Goal: Task Accomplishment & Management: Complete application form

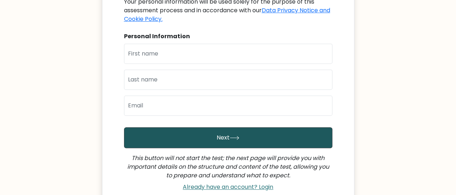
scroll to position [144, 0]
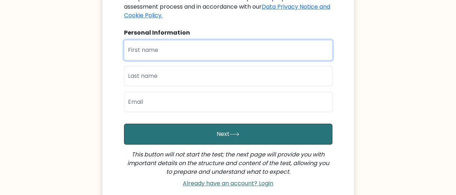
click at [187, 43] on input "text" at bounding box center [228, 50] width 208 height 20
click at [185, 40] on input "text" at bounding box center [228, 50] width 208 height 20
type input "Nelson"
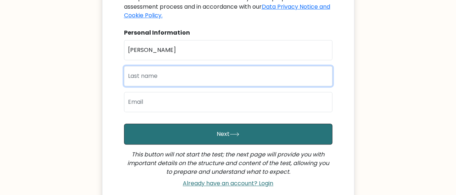
click at [162, 66] on input "text" at bounding box center [228, 76] width 208 height 20
type input "Uche"
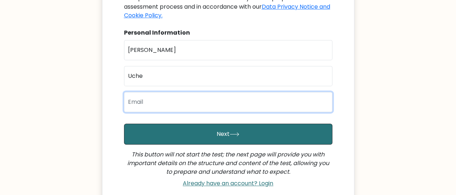
click at [151, 93] on input "email" at bounding box center [228, 102] width 208 height 20
type input "activity5659@gmail.com"
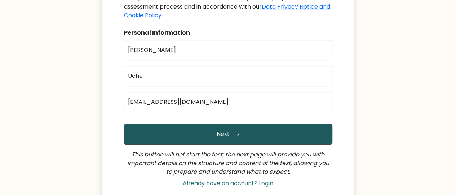
click at [185, 126] on button "Next" at bounding box center [228, 134] width 208 height 21
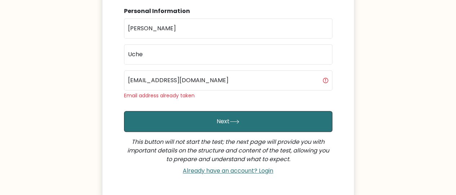
scroll to position [166, 0]
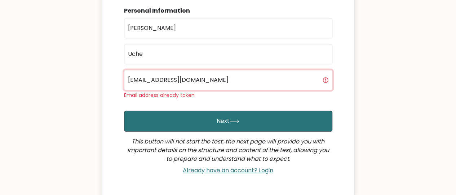
drag, startPoint x: 208, startPoint y: 68, endPoint x: 123, endPoint y: 85, distance: 86.9
click at [123, 85] on div "Welcome to your personal test You have been invited by Tibor Szabo to take the …" at bounding box center [228, 44] width 217 height 266
click at [144, 73] on input "email" at bounding box center [228, 80] width 208 height 20
click at [162, 70] on input "activitynelso@" at bounding box center [228, 80] width 208 height 20
click at [179, 71] on input "activitynelson@" at bounding box center [228, 80] width 208 height 20
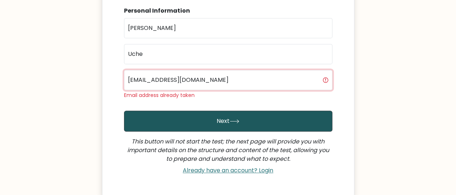
type input "activitynelson@proton.me"
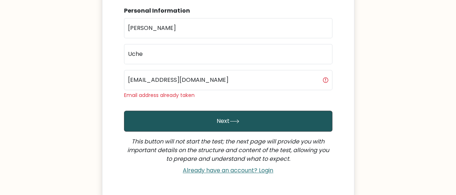
click at [194, 111] on button "Next" at bounding box center [228, 121] width 208 height 21
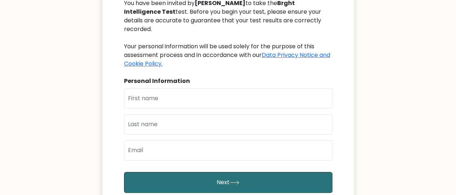
scroll to position [144, 0]
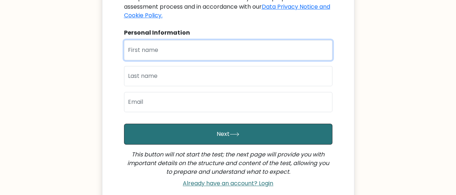
click at [199, 40] on input "text" at bounding box center [228, 50] width 208 height 20
type input "[PERSON_NAME]"
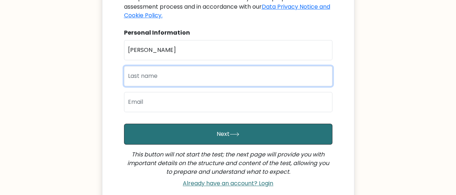
click at [172, 73] on input "text" at bounding box center [228, 76] width 208 height 20
type input "Uche"
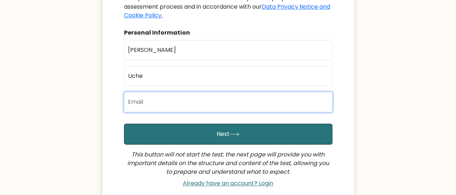
click at [168, 95] on input "email" at bounding box center [228, 102] width 208 height 20
type input "nelson5659@proton.me"
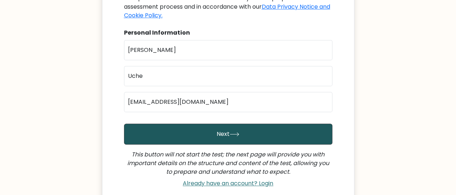
click at [176, 124] on button "Next" at bounding box center [228, 134] width 208 height 21
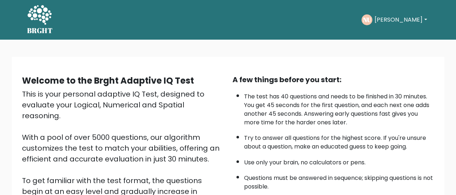
scroll to position [135, 0]
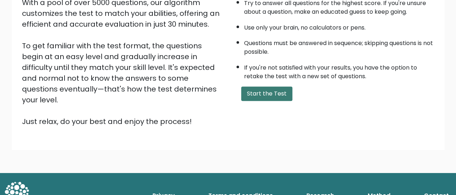
click at [246, 90] on button "Start the Test" at bounding box center [266, 93] width 51 height 14
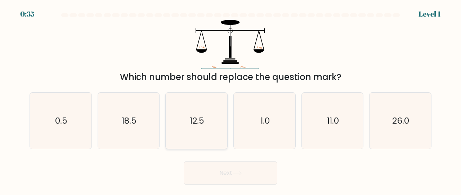
click at [189, 118] on icon "12.5" at bounding box center [196, 121] width 57 height 57
click at [230, 99] on input "c. 12.5" at bounding box center [230, 99] width 0 height 2
radio input "true"
drag, startPoint x: 228, startPoint y: 171, endPoint x: 225, endPoint y: 162, distance: 9.5
click at [226, 170] on button "Next" at bounding box center [231, 172] width 94 height 23
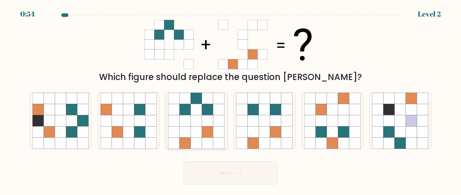
click at [210, 108] on icon at bounding box center [207, 109] width 11 height 11
click at [230, 99] on input "c." at bounding box center [230, 99] width 0 height 2
radio input "true"
click at [225, 178] on button "Next" at bounding box center [231, 172] width 94 height 23
click at [231, 171] on button "Next" at bounding box center [231, 172] width 94 height 23
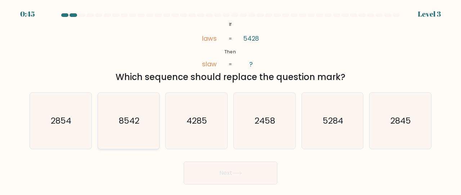
click at [113, 122] on icon "8542" at bounding box center [128, 121] width 57 height 57
click at [230, 99] on input "b. 8542" at bounding box center [230, 99] width 0 height 2
radio input "true"
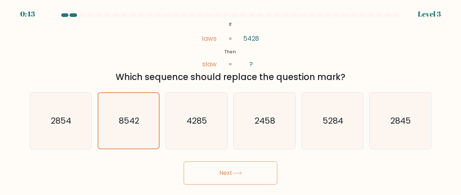
click at [221, 173] on button "Next" at bounding box center [231, 172] width 94 height 23
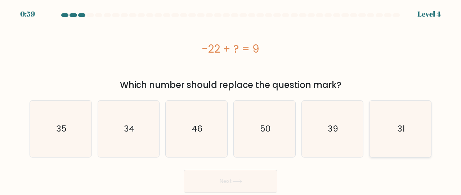
click at [408, 134] on icon "31" at bounding box center [400, 128] width 57 height 57
click at [231, 99] on input "f. 31" at bounding box center [230, 99] width 0 height 2
radio input "true"
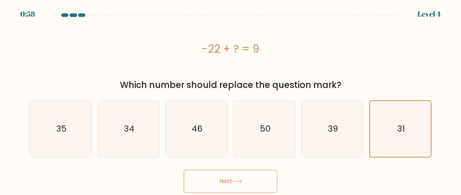
click at [234, 182] on icon at bounding box center [237, 181] width 10 height 4
click at [232, 178] on button "Next" at bounding box center [231, 181] width 94 height 23
click at [221, 183] on button "Next" at bounding box center [231, 181] width 94 height 23
click at [406, 129] on icon "31" at bounding box center [400, 129] width 56 height 56
click at [231, 99] on input "f. 31" at bounding box center [230, 99] width 0 height 2
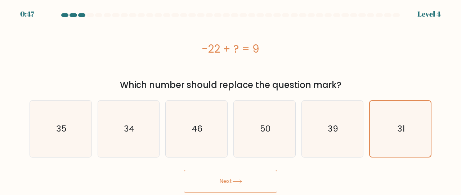
click at [238, 179] on button "Next" at bounding box center [231, 181] width 94 height 23
click at [225, 179] on button "Next" at bounding box center [231, 181] width 94 height 23
click at [423, 129] on icon "31" at bounding box center [400, 129] width 56 height 56
click at [231, 99] on input "f. 31" at bounding box center [230, 99] width 0 height 2
click at [408, 126] on icon "31" at bounding box center [400, 129] width 56 height 56
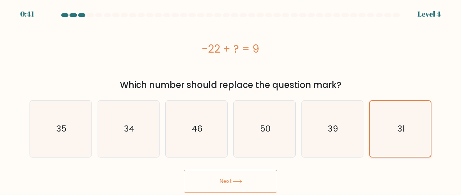
click at [231, 99] on input "f. 31" at bounding box center [230, 99] width 0 height 2
drag, startPoint x: 408, startPoint y: 126, endPoint x: 369, endPoint y: 128, distance: 38.6
click at [402, 127] on icon "31" at bounding box center [400, 129] width 56 height 56
click at [231, 99] on input "f. 31" at bounding box center [230, 99] width 0 height 2
click at [396, 124] on icon "31" at bounding box center [400, 129] width 56 height 56
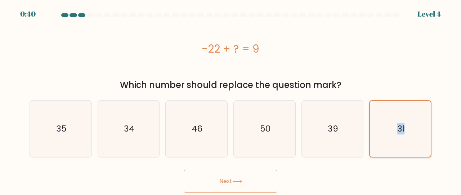
click at [231, 99] on input "f. 31" at bounding box center [230, 99] width 0 height 2
click at [333, 131] on text "39" at bounding box center [333, 129] width 10 height 12
click at [231, 99] on input "e. 39" at bounding box center [230, 99] width 0 height 2
radio input "true"
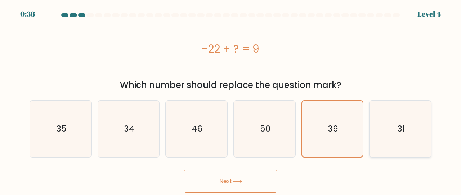
click at [391, 120] on icon "31" at bounding box center [400, 128] width 57 height 57
click at [231, 99] on input "f. 31" at bounding box center [230, 99] width 0 height 2
radio input "true"
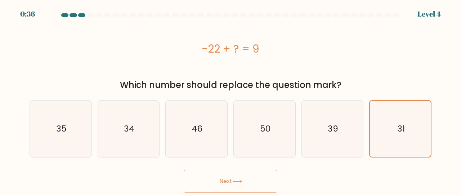
click at [216, 180] on button "Next" at bounding box center [231, 181] width 94 height 23
click at [241, 180] on icon at bounding box center [237, 181] width 10 height 4
click at [248, 180] on button "Next" at bounding box center [231, 181] width 94 height 23
click at [239, 181] on icon at bounding box center [237, 181] width 10 height 4
click at [229, 181] on button "Next" at bounding box center [231, 181] width 94 height 23
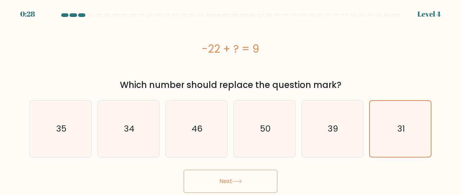
click at [227, 184] on button "Next" at bounding box center [231, 181] width 94 height 23
click at [229, 183] on button "Next" at bounding box center [231, 181] width 94 height 23
click at [237, 184] on button "Next" at bounding box center [231, 181] width 94 height 23
click at [242, 185] on button "Next" at bounding box center [231, 181] width 94 height 23
click at [246, 182] on button "Next" at bounding box center [231, 181] width 94 height 23
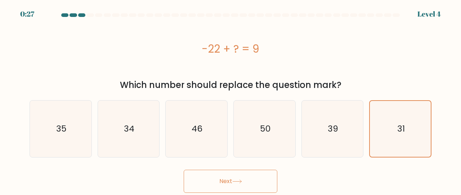
click at [246, 183] on button "Next" at bounding box center [231, 181] width 94 height 23
click at [247, 180] on button "Next" at bounding box center [231, 181] width 94 height 23
click at [225, 180] on button "Next" at bounding box center [231, 181] width 94 height 23
click at [225, 179] on button "Next" at bounding box center [231, 181] width 94 height 23
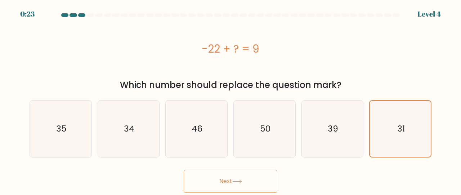
click at [225, 178] on button "Next" at bounding box center [231, 181] width 94 height 23
click at [241, 181] on icon at bounding box center [237, 181] width 9 height 3
drag, startPoint x: 243, startPoint y: 181, endPoint x: 243, endPoint y: 178, distance: 3.7
click at [242, 180] on icon at bounding box center [237, 181] width 10 height 4
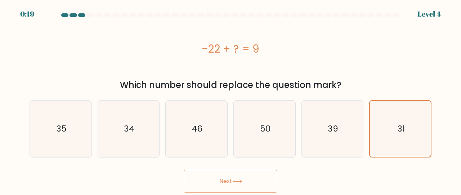
click at [243, 178] on button "Next" at bounding box center [231, 181] width 94 height 23
click at [409, 129] on icon "31" at bounding box center [400, 129] width 56 height 56
click at [231, 99] on input "f. 31" at bounding box center [230, 99] width 0 height 2
click at [409, 129] on icon "31" at bounding box center [400, 129] width 56 height 56
click at [231, 99] on input "f. 31" at bounding box center [230, 99] width 0 height 2
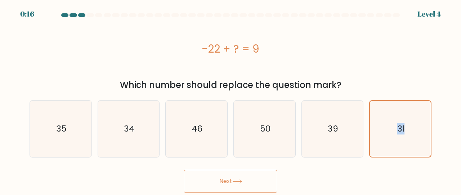
click at [229, 185] on button "Next" at bounding box center [231, 181] width 94 height 23
click at [233, 180] on button "Next" at bounding box center [231, 181] width 94 height 23
click at [234, 180] on icon at bounding box center [237, 181] width 10 height 4
click at [235, 180] on icon at bounding box center [237, 181] width 10 height 4
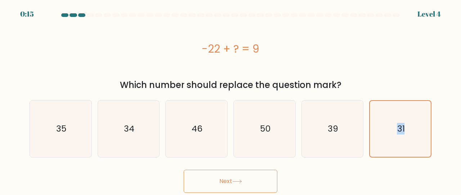
click at [235, 180] on icon at bounding box center [237, 181] width 10 height 4
click at [397, 113] on icon "31" at bounding box center [400, 129] width 56 height 56
click at [231, 99] on input "f. 31" at bounding box center [230, 99] width 0 height 2
click at [398, 112] on icon "31" at bounding box center [400, 129] width 56 height 56
click at [231, 99] on input "f. 31" at bounding box center [230, 99] width 0 height 2
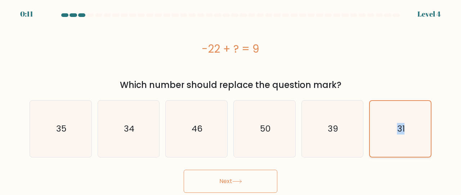
click at [398, 112] on icon "31" at bounding box center [400, 129] width 56 height 56
click at [231, 99] on input "f. 31" at bounding box center [230, 99] width 0 height 2
click at [395, 113] on icon "31" at bounding box center [400, 129] width 56 height 56
click at [231, 99] on input "f. 31" at bounding box center [230, 99] width 0 height 2
click at [219, 177] on button "Next" at bounding box center [231, 181] width 94 height 23
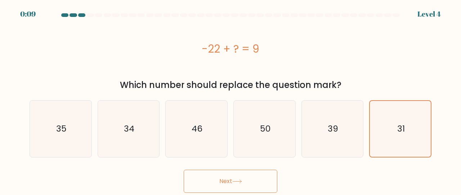
click at [242, 183] on icon at bounding box center [237, 181] width 10 height 4
click at [245, 183] on button "Next" at bounding box center [231, 181] width 94 height 23
click at [257, 171] on button "Next" at bounding box center [231, 181] width 94 height 23
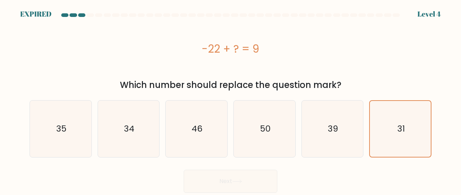
click at [259, 181] on div "Next" at bounding box center [230, 179] width 411 height 27
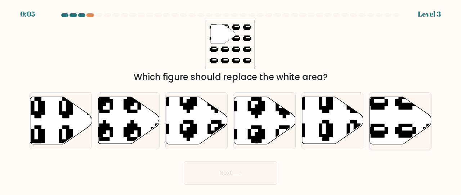
click at [412, 121] on icon at bounding box center [401, 120] width 62 height 47
click at [231, 99] on input "f." at bounding box center [230, 99] width 0 height 2
radio input "true"
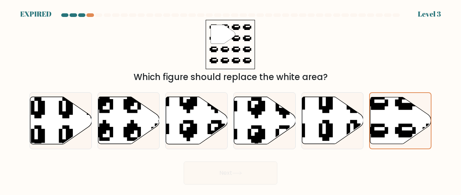
click at [230, 170] on div "Next" at bounding box center [230, 171] width 411 height 27
click at [400, 125] on icon at bounding box center [419, 144] width 103 height 97
click at [231, 99] on input "f." at bounding box center [230, 99] width 0 height 2
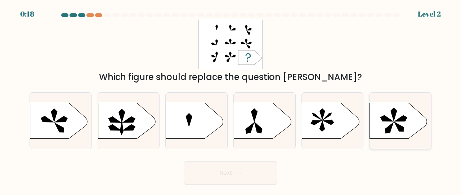
click at [394, 122] on icon at bounding box center [399, 121] width 58 height 36
click at [231, 99] on input "f." at bounding box center [230, 99] width 0 height 2
radio input "true"
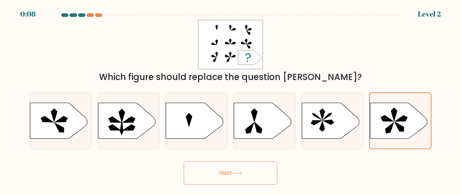
click at [219, 175] on button "Next" at bounding box center [231, 172] width 94 height 23
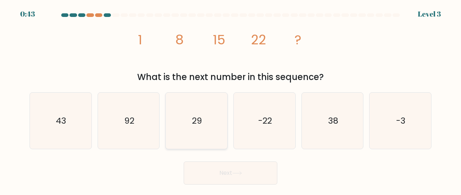
click at [204, 133] on icon "29" at bounding box center [196, 121] width 57 height 57
click at [230, 99] on input "c. 29" at bounding box center [230, 99] width 0 height 2
radio input "true"
click at [259, 172] on button "Next" at bounding box center [231, 172] width 94 height 23
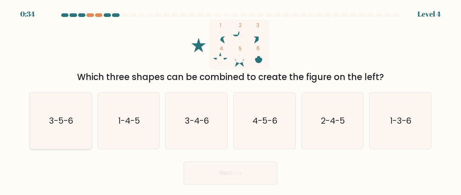
click at [69, 123] on text "3-5-6" at bounding box center [61, 121] width 24 height 12
click at [230, 99] on input "a. 3-5-6" at bounding box center [230, 99] width 0 height 2
radio input "true"
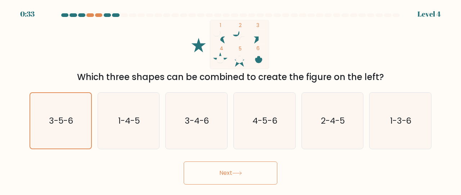
click at [263, 170] on button "Next" at bounding box center [231, 172] width 94 height 23
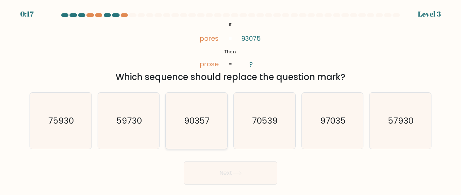
click at [210, 121] on icon "90357" at bounding box center [196, 121] width 57 height 57
click at [230, 99] on input "c. 90357" at bounding box center [230, 99] width 0 height 2
radio input "true"
click at [239, 178] on button "Next" at bounding box center [231, 172] width 94 height 23
click at [246, 169] on button "Next" at bounding box center [231, 172] width 94 height 23
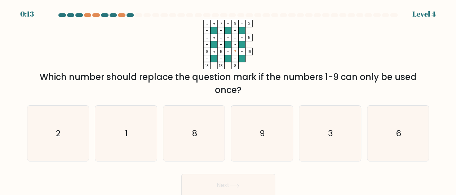
click at [216, 118] on icon "8" at bounding box center [194, 134] width 56 height 56
click at [228, 99] on input "c. 8" at bounding box center [228, 99] width 0 height 2
radio input "true"
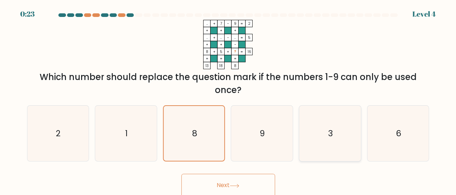
click at [340, 143] on icon "3" at bounding box center [330, 134] width 56 height 56
click at [228, 99] on input "e. 3" at bounding box center [228, 99] width 0 height 2
radio input "true"
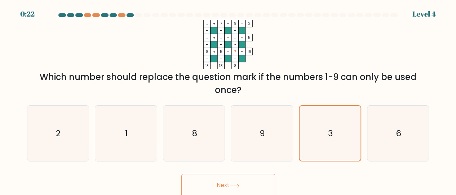
click at [229, 180] on button "Next" at bounding box center [228, 185] width 94 height 23
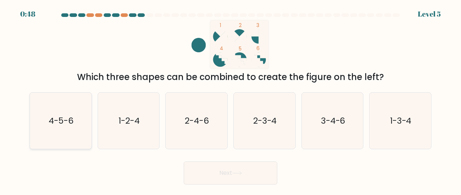
click at [74, 112] on icon "4-5-6" at bounding box center [60, 121] width 57 height 57
click at [230, 99] on input "a. 4-5-6" at bounding box center [230, 99] width 0 height 2
radio input "true"
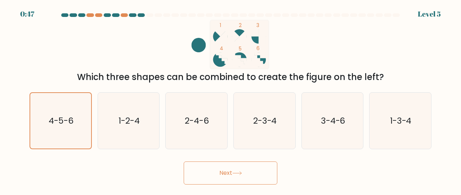
click at [264, 169] on button "Next" at bounding box center [231, 172] width 94 height 23
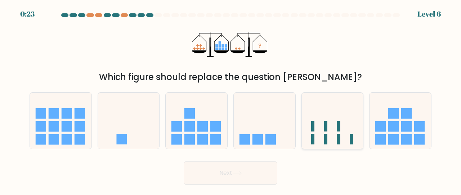
click at [348, 106] on icon at bounding box center [333, 120] width 62 height 51
click at [231, 99] on input "e." at bounding box center [230, 99] width 0 height 2
radio input "true"
click at [226, 171] on button "Next" at bounding box center [231, 172] width 94 height 23
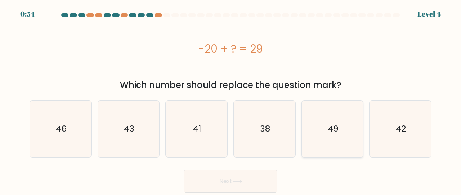
click at [310, 121] on icon "49" at bounding box center [332, 128] width 57 height 57
click at [231, 99] on input "e. 49" at bounding box center [230, 99] width 0 height 2
radio input "true"
click at [246, 181] on button "Next" at bounding box center [231, 181] width 94 height 23
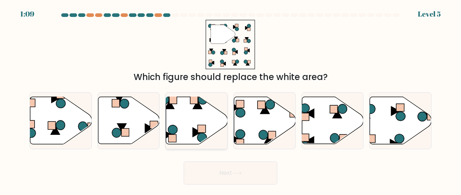
click at [198, 108] on icon at bounding box center [197, 104] width 9 height 8
click at [230, 99] on input "c." at bounding box center [230, 99] width 0 height 2
radio input "true"
click at [229, 166] on button "Next" at bounding box center [231, 172] width 94 height 23
click at [228, 172] on button "Next" at bounding box center [231, 172] width 94 height 23
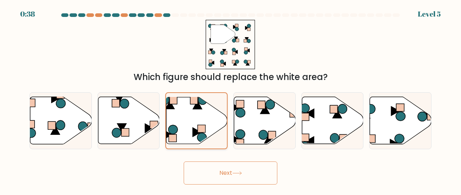
click at [214, 124] on icon at bounding box center [196, 120] width 61 height 46
click at [230, 99] on input "c." at bounding box center [230, 99] width 0 height 2
click at [229, 172] on button "Next" at bounding box center [231, 172] width 94 height 23
click at [248, 172] on button "Next" at bounding box center [231, 172] width 94 height 23
click at [246, 172] on button "Next" at bounding box center [231, 172] width 94 height 23
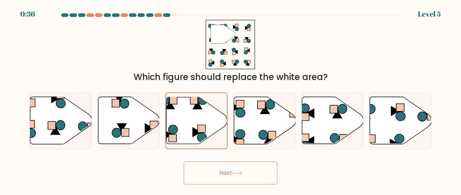
click at [246, 172] on button "Next" at bounding box center [231, 172] width 94 height 23
click at [246, 171] on button "Next" at bounding box center [231, 172] width 94 height 23
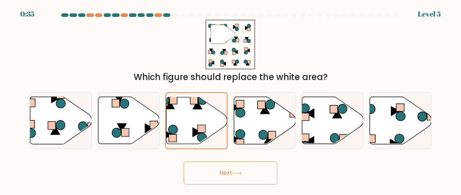
click at [247, 170] on button "Next" at bounding box center [231, 172] width 94 height 23
click at [238, 172] on icon at bounding box center [237, 173] width 10 height 4
click at [237, 171] on button "Next" at bounding box center [231, 172] width 94 height 23
click at [236, 170] on button "Next" at bounding box center [231, 172] width 94 height 23
click at [233, 171] on button "Next" at bounding box center [231, 172] width 94 height 23
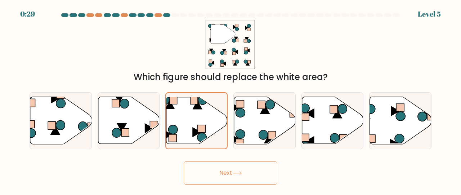
click at [232, 167] on button "Next" at bounding box center [231, 172] width 94 height 23
click at [240, 169] on button "Next" at bounding box center [231, 172] width 94 height 23
click at [229, 170] on button "Next" at bounding box center [231, 172] width 94 height 23
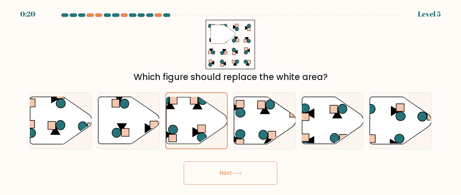
click at [239, 172] on icon at bounding box center [237, 173] width 10 height 4
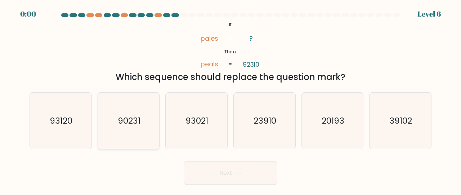
click at [142, 126] on icon "90231" at bounding box center [128, 121] width 57 height 57
click at [230, 99] on input "b. 90231" at bounding box center [230, 99] width 0 height 2
radio input "true"
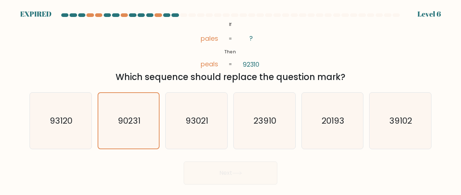
click at [228, 176] on div "Next" at bounding box center [230, 171] width 411 height 27
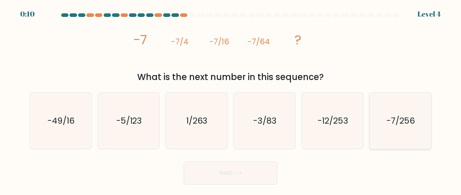
click at [394, 120] on text "-7/256" at bounding box center [401, 121] width 28 height 12
click at [231, 99] on input "f. -7/256" at bounding box center [230, 99] width 0 height 2
radio input "true"
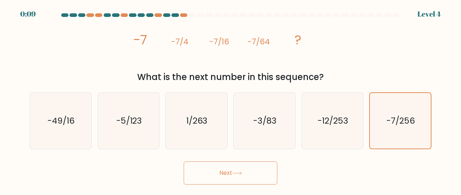
click at [202, 172] on button "Next" at bounding box center [231, 172] width 94 height 23
click at [241, 174] on icon at bounding box center [237, 173] width 10 height 4
click at [240, 171] on button "Next" at bounding box center [231, 172] width 94 height 23
click at [240, 170] on button "Next" at bounding box center [231, 172] width 94 height 23
click at [241, 170] on button "Next" at bounding box center [231, 172] width 94 height 23
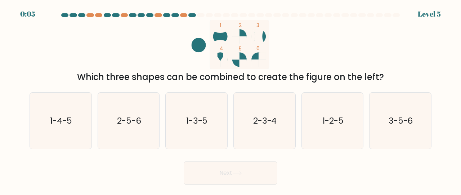
drag, startPoint x: 241, startPoint y: 170, endPoint x: 247, endPoint y: 171, distance: 6.6
click at [243, 171] on button "Next" at bounding box center [231, 172] width 94 height 23
click at [139, 126] on text "2-5-6" at bounding box center [129, 121] width 24 height 12
click at [230, 99] on input "b. 2-5-6" at bounding box center [230, 99] width 0 height 2
radio input "true"
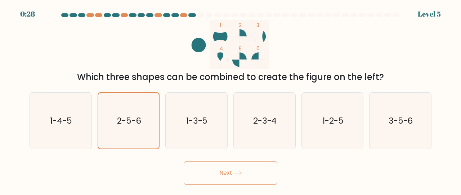
click at [246, 173] on button "Next" at bounding box center [231, 172] width 94 height 23
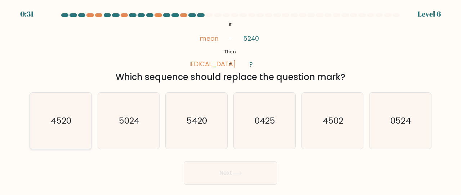
click at [58, 116] on text "4520" at bounding box center [61, 121] width 21 height 12
click at [230, 99] on input "a. 4520" at bounding box center [230, 99] width 0 height 2
radio input "true"
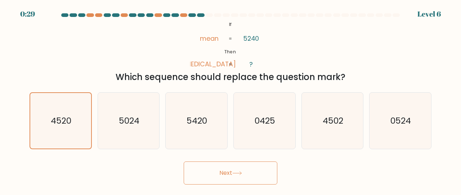
click at [241, 170] on button "Next" at bounding box center [231, 172] width 94 height 23
click at [225, 170] on button "Next" at bounding box center [231, 172] width 94 height 23
click at [254, 171] on button "Next" at bounding box center [231, 172] width 94 height 23
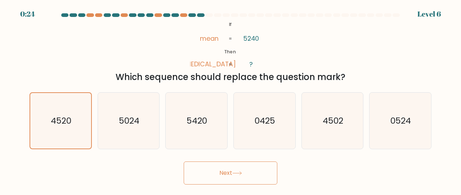
drag, startPoint x: 254, startPoint y: 171, endPoint x: 248, endPoint y: 173, distance: 6.5
click at [250, 173] on button "Next" at bounding box center [231, 172] width 94 height 23
click at [242, 176] on button "Next" at bounding box center [231, 172] width 94 height 23
click at [238, 170] on button "Next" at bounding box center [231, 172] width 94 height 23
click at [223, 173] on button "Next" at bounding box center [231, 172] width 94 height 23
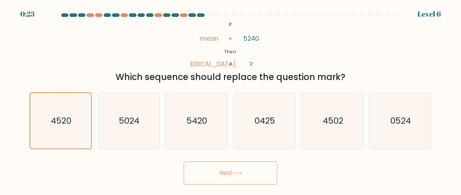
click at [224, 172] on button "Next" at bounding box center [231, 172] width 94 height 23
click at [224, 173] on button "Next" at bounding box center [231, 172] width 94 height 23
drag, startPoint x: 226, startPoint y: 172, endPoint x: 239, endPoint y: 174, distance: 13.0
click at [236, 175] on button "Next" at bounding box center [231, 172] width 94 height 23
click at [241, 173] on icon at bounding box center [237, 173] width 10 height 4
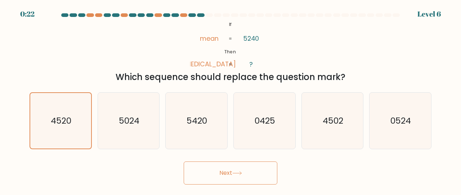
click at [241, 172] on icon at bounding box center [237, 173] width 10 height 4
click at [242, 173] on icon at bounding box center [237, 173] width 10 height 4
click at [242, 174] on icon at bounding box center [237, 173] width 10 height 4
click at [242, 170] on button "Next" at bounding box center [231, 172] width 94 height 23
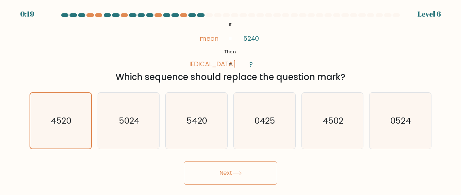
click at [242, 170] on button "Next" at bounding box center [231, 172] width 94 height 23
click at [243, 168] on button "Next" at bounding box center [231, 172] width 94 height 23
click at [224, 170] on button "Next" at bounding box center [231, 172] width 94 height 23
drag, startPoint x: 224, startPoint y: 171, endPoint x: 253, endPoint y: 174, distance: 29.3
click at [230, 171] on button "Next" at bounding box center [231, 172] width 94 height 23
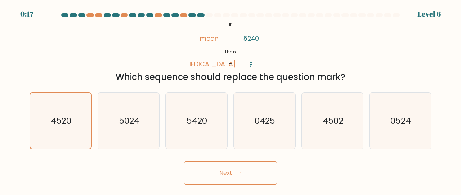
click at [270, 170] on button "Next" at bounding box center [231, 172] width 94 height 23
click at [270, 171] on button "Next" at bounding box center [231, 172] width 94 height 23
click at [64, 121] on text "4520" at bounding box center [61, 121] width 21 height 12
click at [230, 99] on input "a. 4520" at bounding box center [230, 99] width 0 height 2
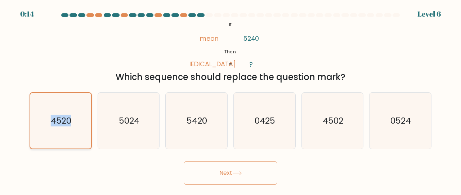
click at [64, 121] on text "4520" at bounding box center [61, 121] width 21 height 12
click at [230, 99] on input "a. 4520" at bounding box center [230, 99] width 0 height 2
click at [84, 128] on icon "4520" at bounding box center [61, 121] width 56 height 56
click at [230, 99] on input "a. 4520" at bounding box center [230, 99] width 0 height 2
click at [236, 174] on icon at bounding box center [237, 173] width 10 height 4
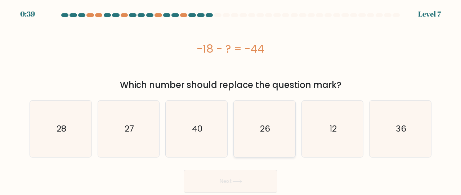
click at [280, 131] on icon "26" at bounding box center [264, 128] width 57 height 57
click at [231, 99] on input "d. 26" at bounding box center [230, 99] width 0 height 2
radio input "true"
click at [240, 183] on icon at bounding box center [237, 181] width 10 height 4
click at [230, 178] on button "Next" at bounding box center [231, 181] width 94 height 23
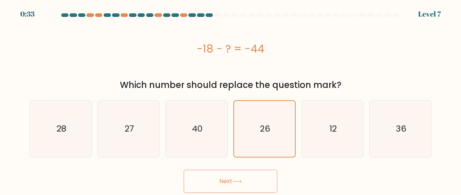
click at [230, 179] on button "Next" at bounding box center [231, 181] width 94 height 23
click at [242, 179] on button "Next" at bounding box center [231, 181] width 94 height 23
click at [270, 126] on text "26" at bounding box center [265, 129] width 10 height 12
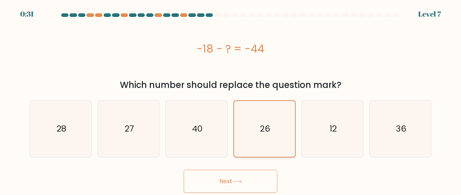
click at [231, 99] on input "d. 26" at bounding box center [230, 99] width 0 height 2
click at [226, 179] on button "Next" at bounding box center [231, 181] width 94 height 23
drag, startPoint x: 226, startPoint y: 179, endPoint x: 234, endPoint y: 179, distance: 8.3
click at [228, 179] on button "Next" at bounding box center [231, 181] width 94 height 23
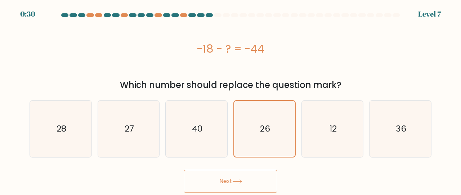
click at [238, 180] on button "Next" at bounding box center [231, 181] width 94 height 23
click at [241, 180] on icon at bounding box center [237, 181] width 10 height 4
click at [242, 180] on icon at bounding box center [237, 181] width 10 height 4
click at [241, 180] on icon at bounding box center [237, 181] width 9 height 3
click at [241, 181] on icon at bounding box center [237, 181] width 9 height 3
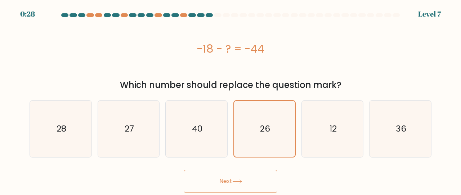
click at [242, 181] on icon at bounding box center [237, 181] width 10 height 4
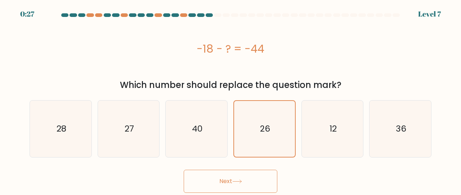
click at [242, 180] on icon at bounding box center [237, 181] width 10 height 4
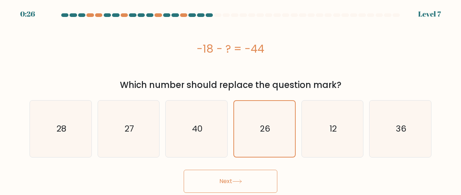
click at [242, 180] on icon at bounding box center [237, 181] width 10 height 4
click at [242, 181] on icon at bounding box center [237, 181] width 10 height 4
click at [260, 133] on icon "26" at bounding box center [265, 129] width 56 height 56
click at [231, 99] on input "d. 26" at bounding box center [230, 99] width 0 height 2
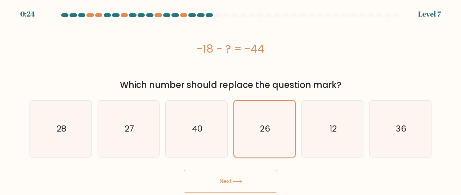
click at [260, 133] on icon "26" at bounding box center [265, 129] width 56 height 56
click at [231, 99] on input "d. 26" at bounding box center [230, 99] width 0 height 2
click at [260, 133] on text "26" at bounding box center [265, 129] width 10 height 12
click at [231, 99] on input "d. 26" at bounding box center [230, 99] width 0 height 2
click at [260, 133] on text "26" at bounding box center [265, 129] width 10 height 12
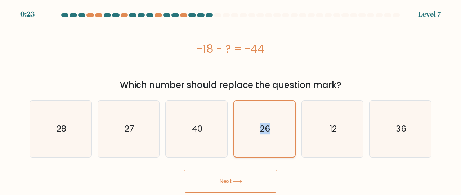
click at [231, 99] on input "d. 26" at bounding box center [230, 99] width 0 height 2
click at [261, 134] on text "26" at bounding box center [265, 129] width 10 height 12
click at [231, 99] on input "d. 26" at bounding box center [230, 99] width 0 height 2
click at [260, 139] on icon "26" at bounding box center [265, 129] width 56 height 56
click at [231, 99] on input "d. 26" at bounding box center [230, 99] width 0 height 2
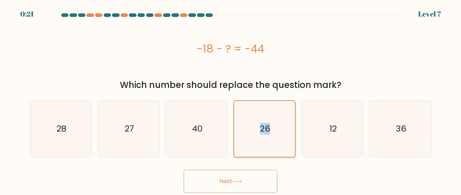
click at [246, 145] on icon "26" at bounding box center [265, 129] width 56 height 56
click at [231, 99] on input "d. 26" at bounding box center [230, 99] width 0 height 2
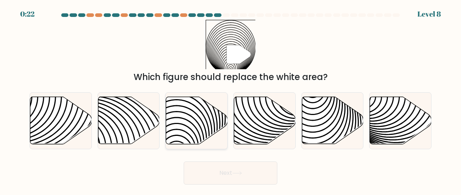
click at [205, 130] on icon at bounding box center [177, 97] width 124 height 124
click at [230, 99] on input "c." at bounding box center [230, 99] width 0 height 2
radio input "true"
click at [249, 171] on button "Next" at bounding box center [231, 172] width 94 height 23
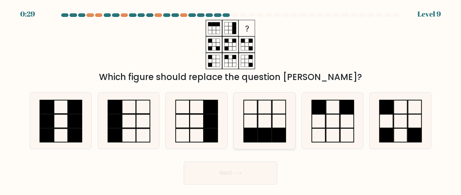
click at [261, 125] on icon at bounding box center [264, 121] width 57 height 57
click at [231, 99] on input "d." at bounding box center [230, 99] width 0 height 2
radio input "true"
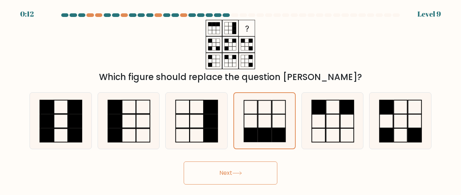
click at [239, 172] on icon at bounding box center [237, 173] width 10 height 4
click at [226, 170] on button "Next" at bounding box center [231, 172] width 94 height 23
click at [227, 170] on button "Next" at bounding box center [231, 172] width 94 height 23
click at [235, 170] on button "Next" at bounding box center [231, 172] width 94 height 23
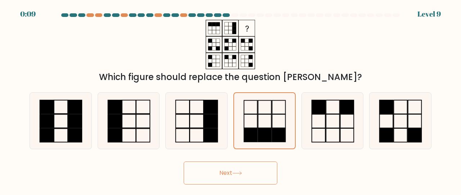
click at [237, 170] on button "Next" at bounding box center [231, 172] width 94 height 23
drag, startPoint x: 237, startPoint y: 170, endPoint x: 251, endPoint y: 147, distance: 27.1
click at [242, 165] on button "Next" at bounding box center [231, 172] width 94 height 23
click at [271, 120] on rect at bounding box center [264, 121] width 13 height 14
click at [231, 99] on input "d." at bounding box center [230, 99] width 0 height 2
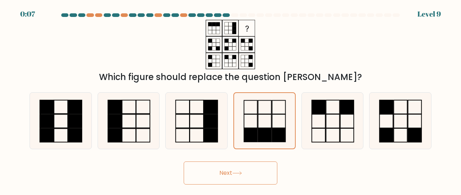
click at [242, 174] on icon at bounding box center [237, 173] width 10 height 4
click at [226, 173] on button "Next" at bounding box center [231, 172] width 94 height 23
click at [228, 172] on button "Next" at bounding box center [231, 172] width 94 height 23
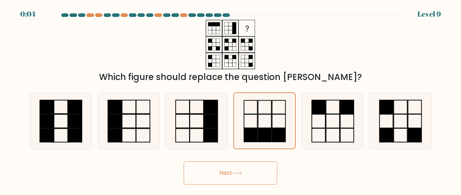
click at [229, 172] on button "Next" at bounding box center [231, 172] width 94 height 23
click at [230, 172] on button "Next" at bounding box center [231, 172] width 94 height 23
drag, startPoint x: 230, startPoint y: 172, endPoint x: 236, endPoint y: 171, distance: 6.5
click at [234, 172] on button "Next" at bounding box center [231, 172] width 94 height 23
click at [238, 170] on button "Next" at bounding box center [231, 172] width 94 height 23
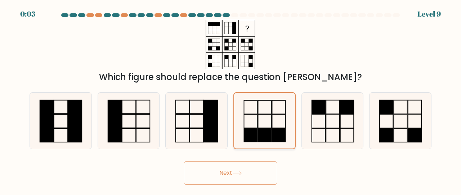
drag, startPoint x: 238, startPoint y: 170, endPoint x: 279, endPoint y: 133, distance: 55.6
click at [248, 163] on button "Next" at bounding box center [231, 172] width 94 height 23
click at [285, 123] on rect at bounding box center [278, 121] width 13 height 14
click at [231, 99] on input "d." at bounding box center [230, 99] width 0 height 2
click at [244, 175] on button "Next" at bounding box center [231, 172] width 94 height 23
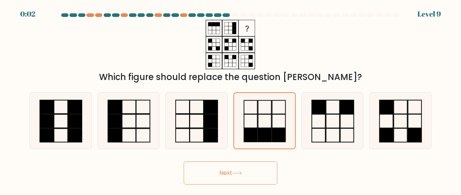
click at [244, 175] on button "Next" at bounding box center [231, 172] width 94 height 23
drag, startPoint x: 238, startPoint y: 177, endPoint x: 235, endPoint y: 178, distance: 3.7
click at [235, 178] on button "Next" at bounding box center [231, 172] width 94 height 23
click at [228, 173] on button "Next" at bounding box center [231, 172] width 94 height 23
click at [227, 172] on button "Next" at bounding box center [231, 172] width 94 height 23
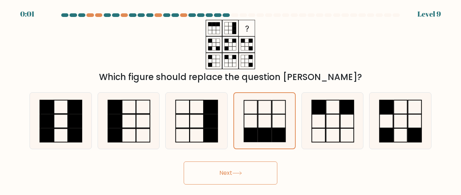
click at [227, 172] on button "Next" at bounding box center [231, 172] width 94 height 23
drag, startPoint x: 228, startPoint y: 172, endPoint x: 232, endPoint y: 171, distance: 4.1
click at [230, 171] on button "Next" at bounding box center [231, 172] width 94 height 23
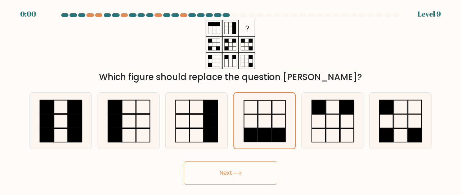
click at [233, 171] on button "Next" at bounding box center [231, 172] width 94 height 23
click at [237, 170] on div "Next" at bounding box center [230, 171] width 411 height 27
